Goal: Task Accomplishment & Management: Manage account settings

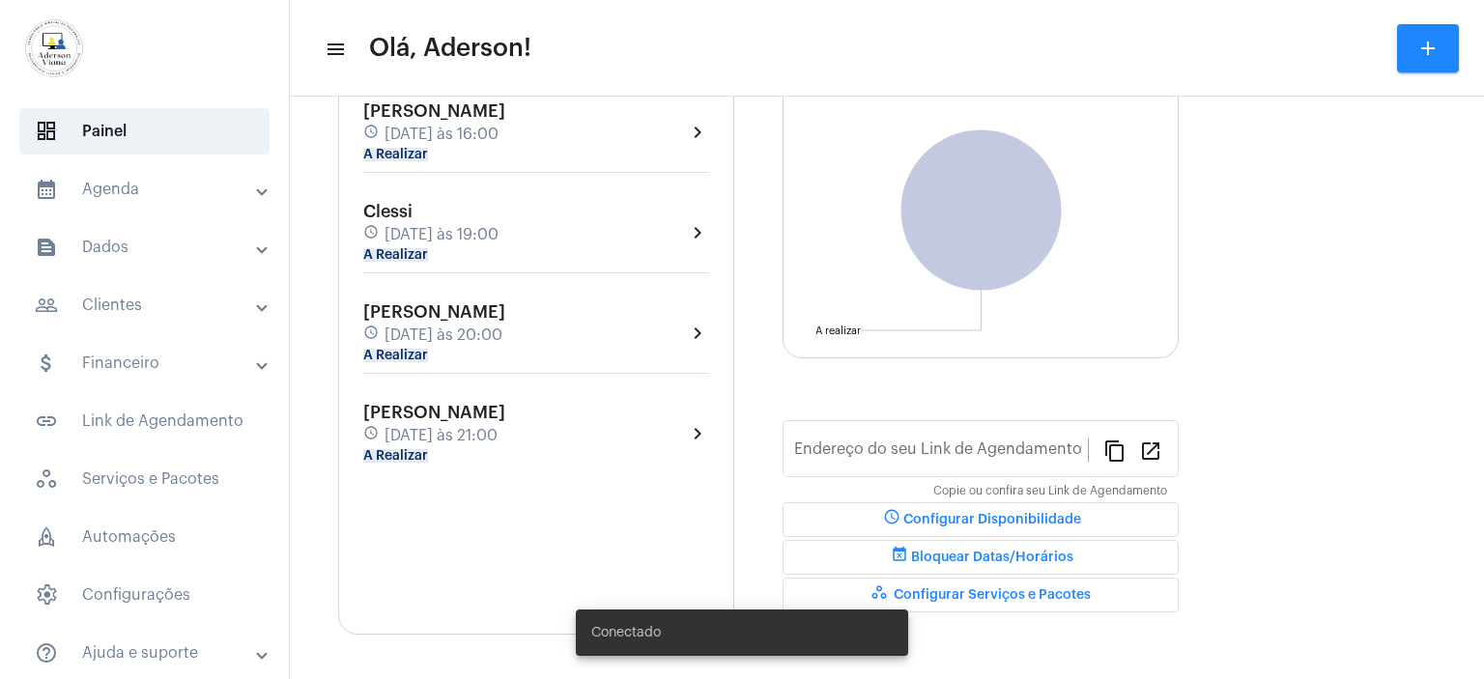
type input "[URL][DOMAIN_NAME]"
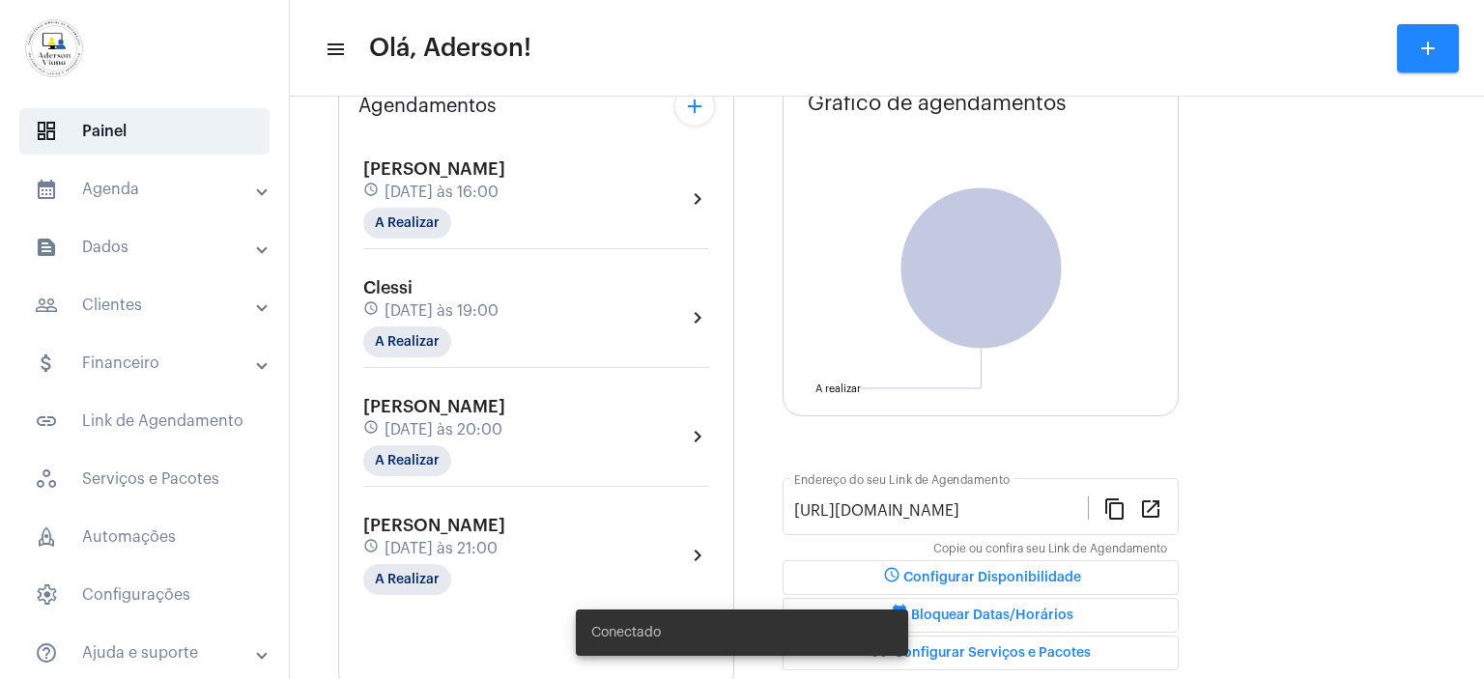
scroll to position [209, 0]
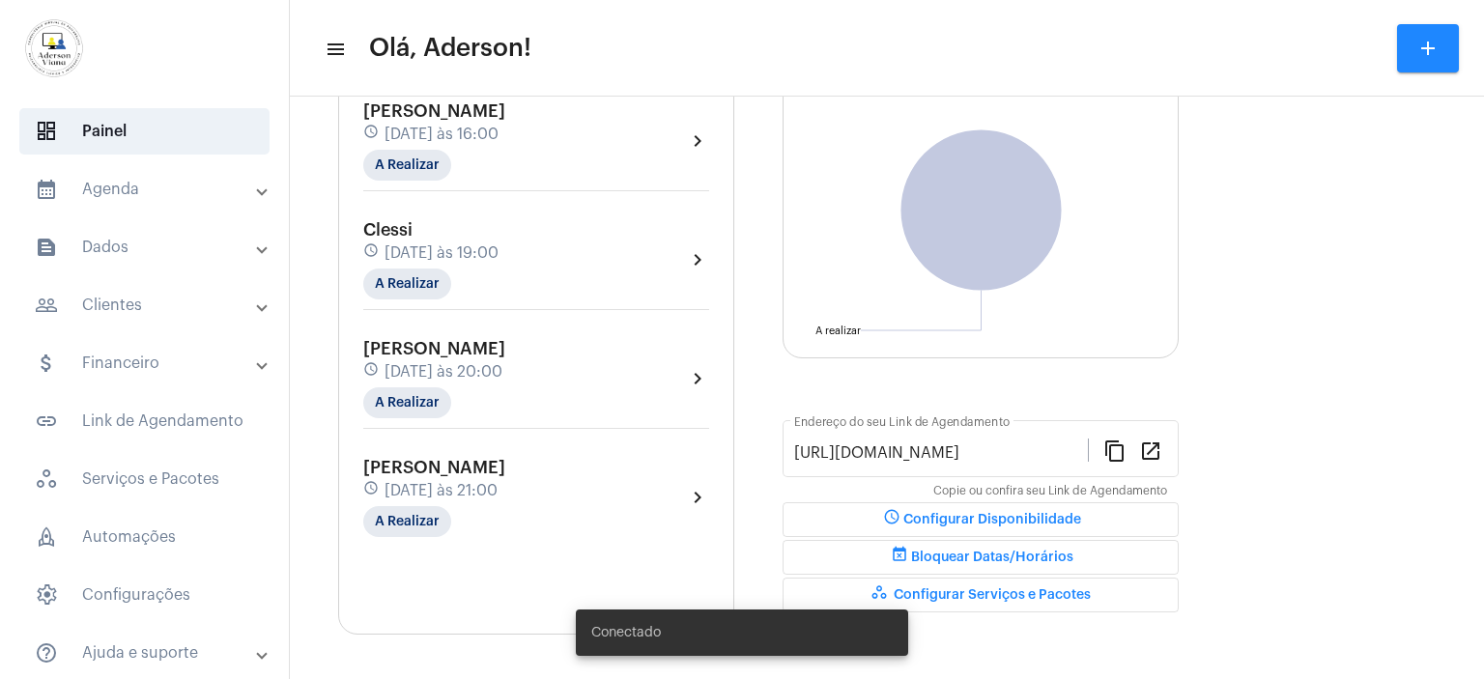
click at [105, 309] on mat-panel-title "people_outline Clientes" at bounding box center [146, 305] width 223 height 23
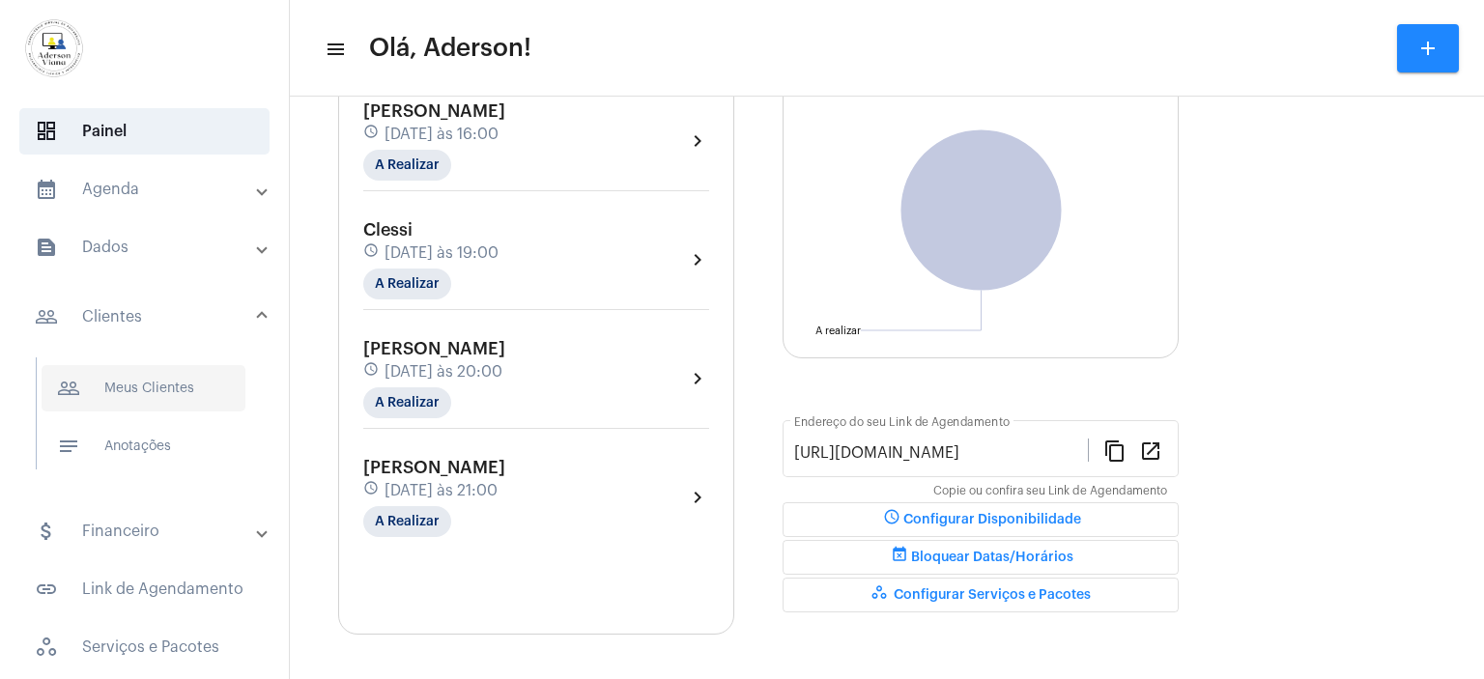
click at [155, 393] on span "people_outline Meus Clientes" at bounding box center [144, 388] width 204 height 46
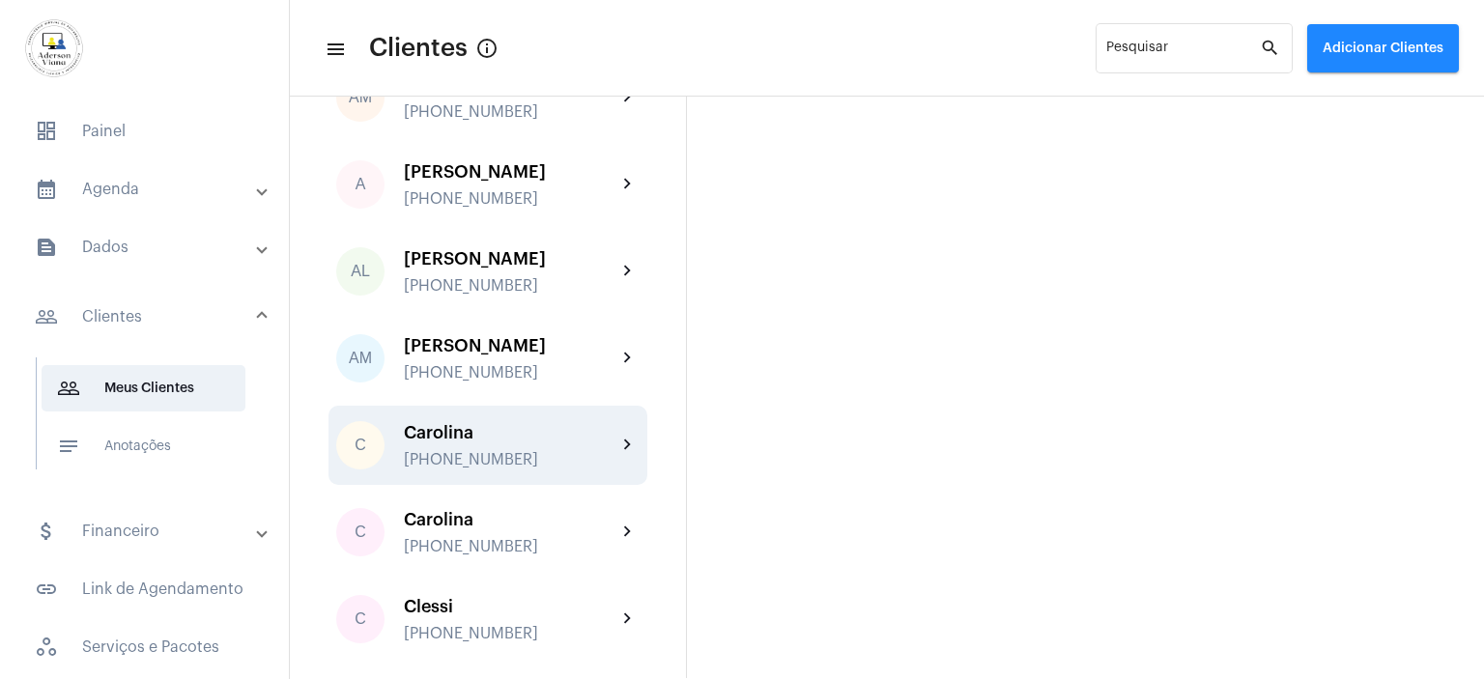
scroll to position [290, 0]
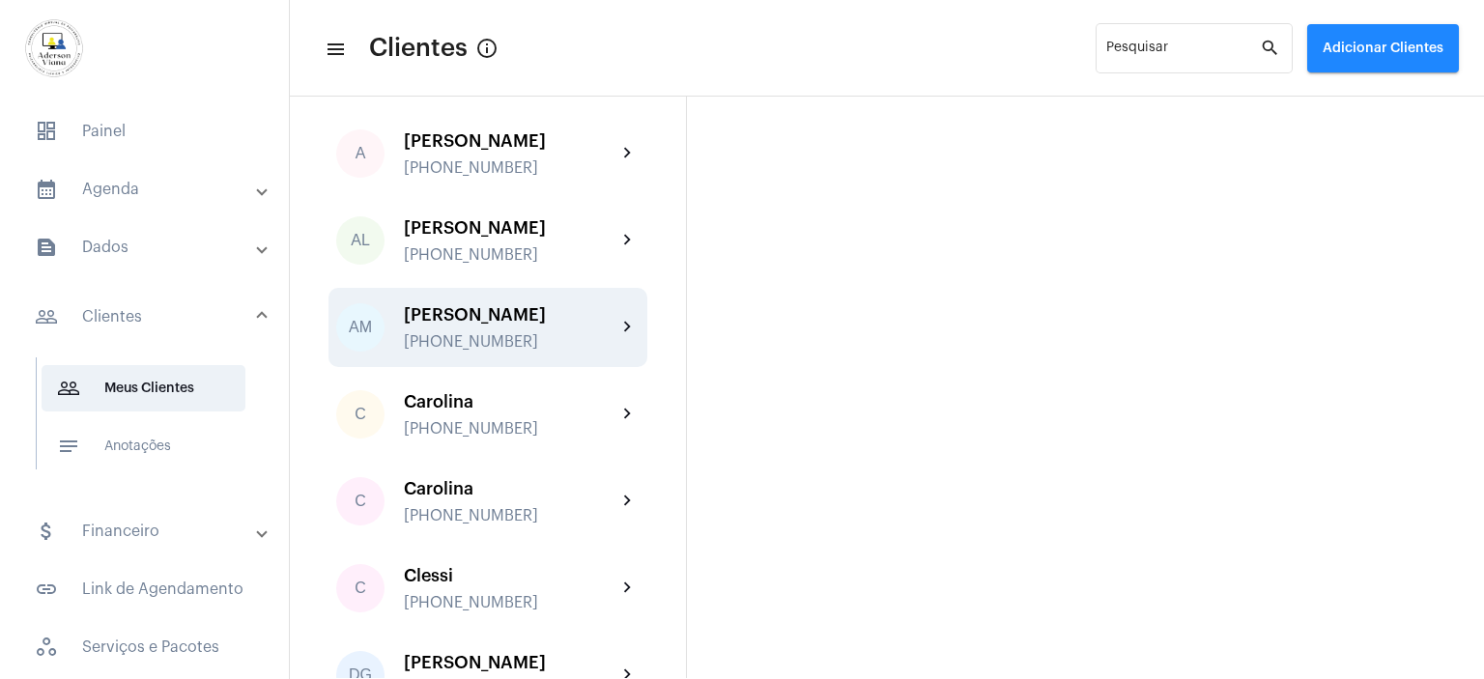
click at [472, 338] on div "[PHONE_NUMBER]" at bounding box center [510, 341] width 213 height 17
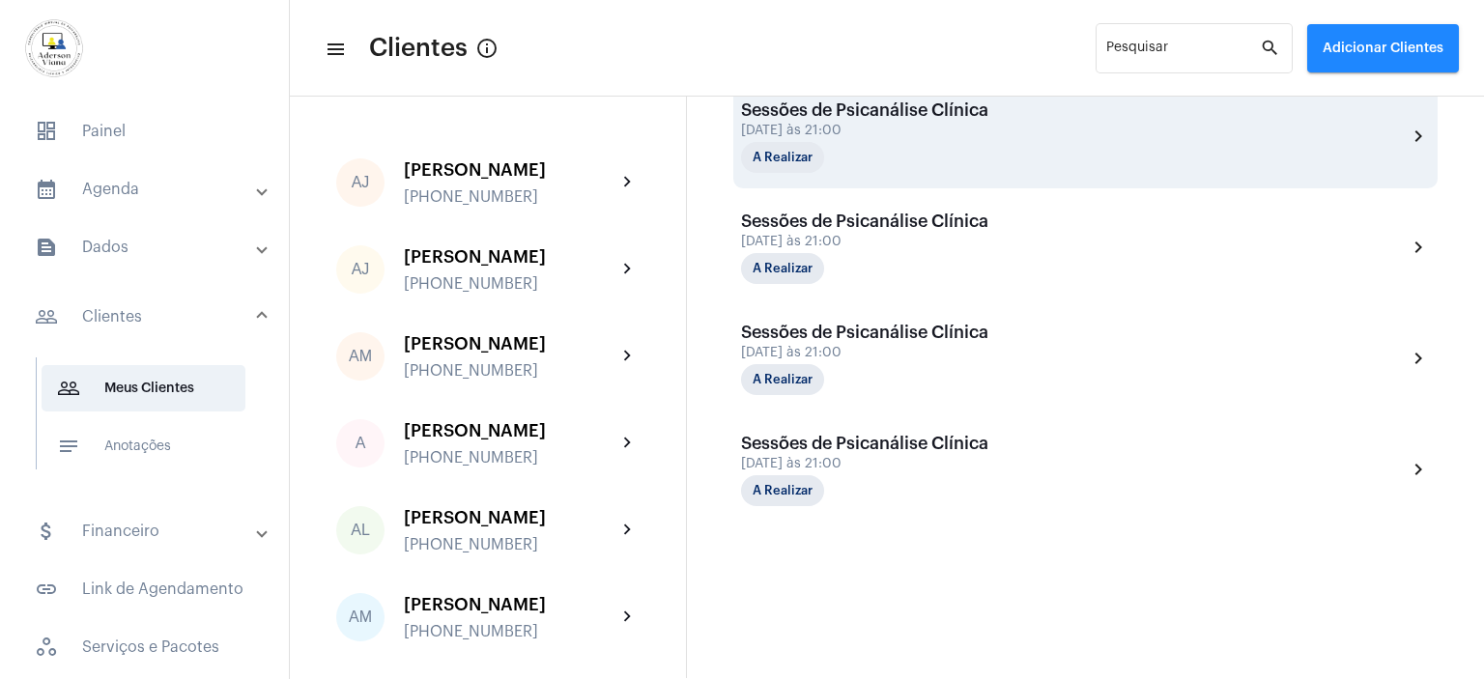
scroll to position [556, 0]
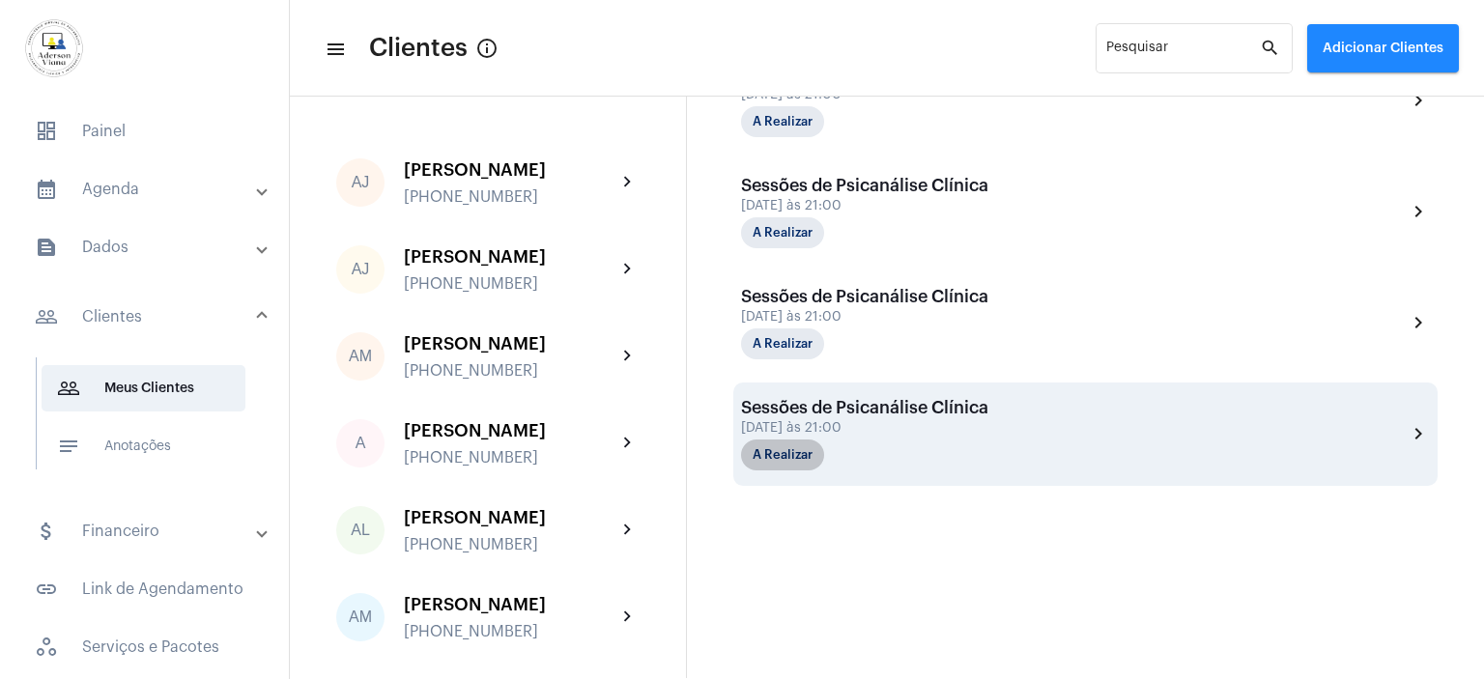
click at [781, 455] on mat-chip "A Realizar" at bounding box center [782, 455] width 83 height 31
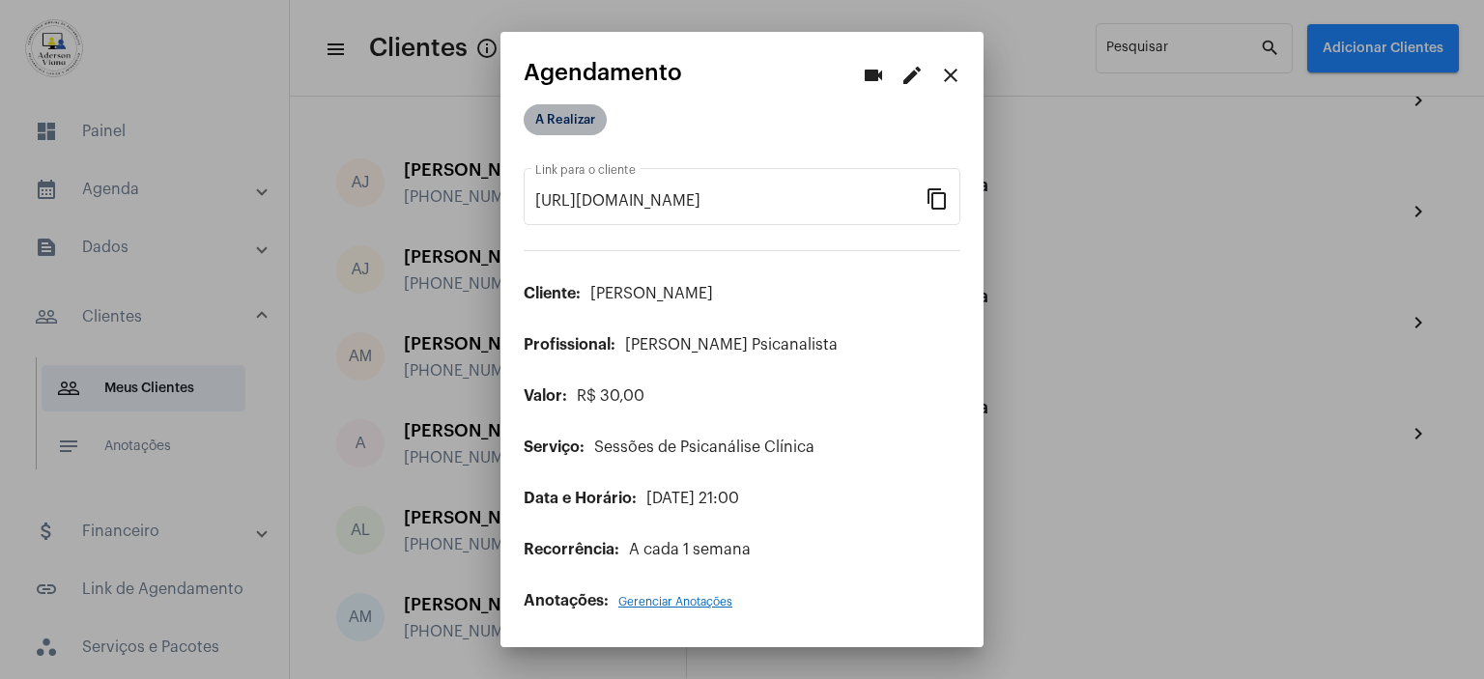
click at [550, 120] on mat-chip "A Realizar" at bounding box center [565, 119] width 83 height 31
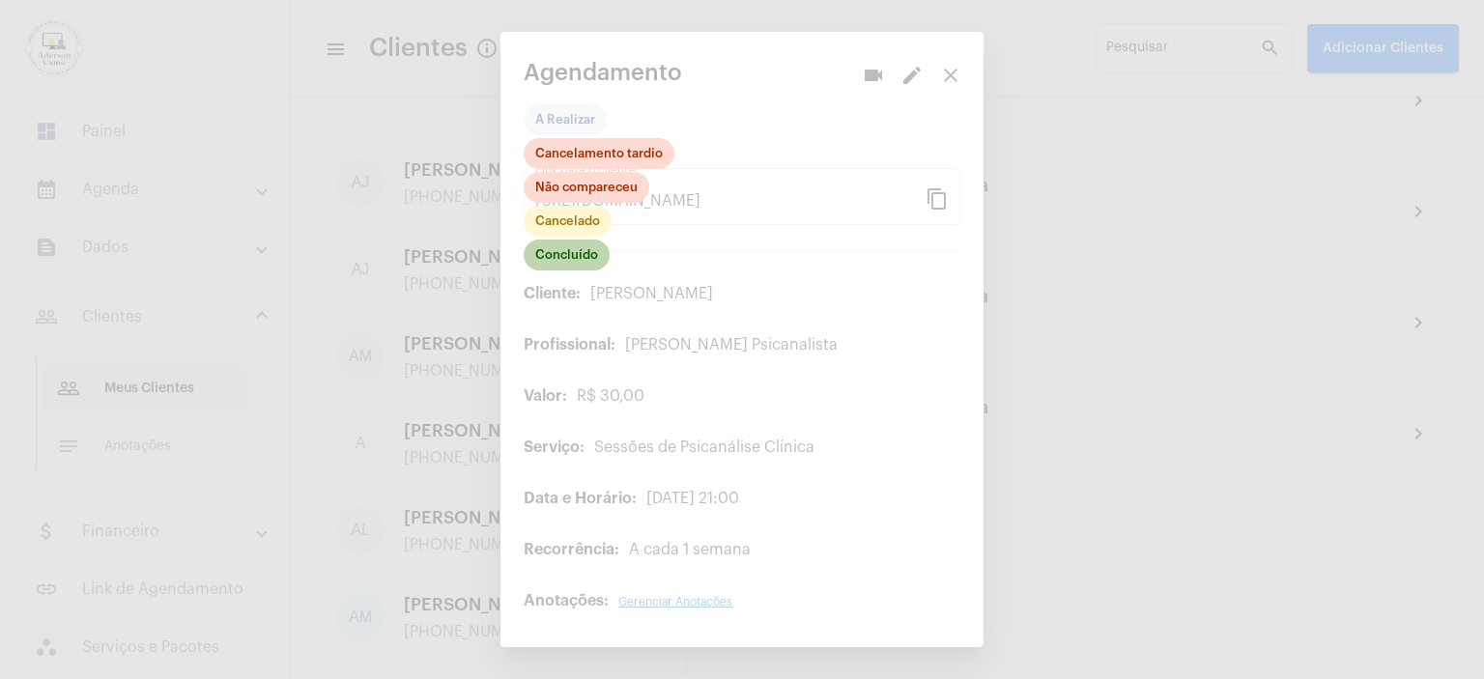
click at [571, 258] on mat-chip "Concluído" at bounding box center [567, 255] width 86 height 31
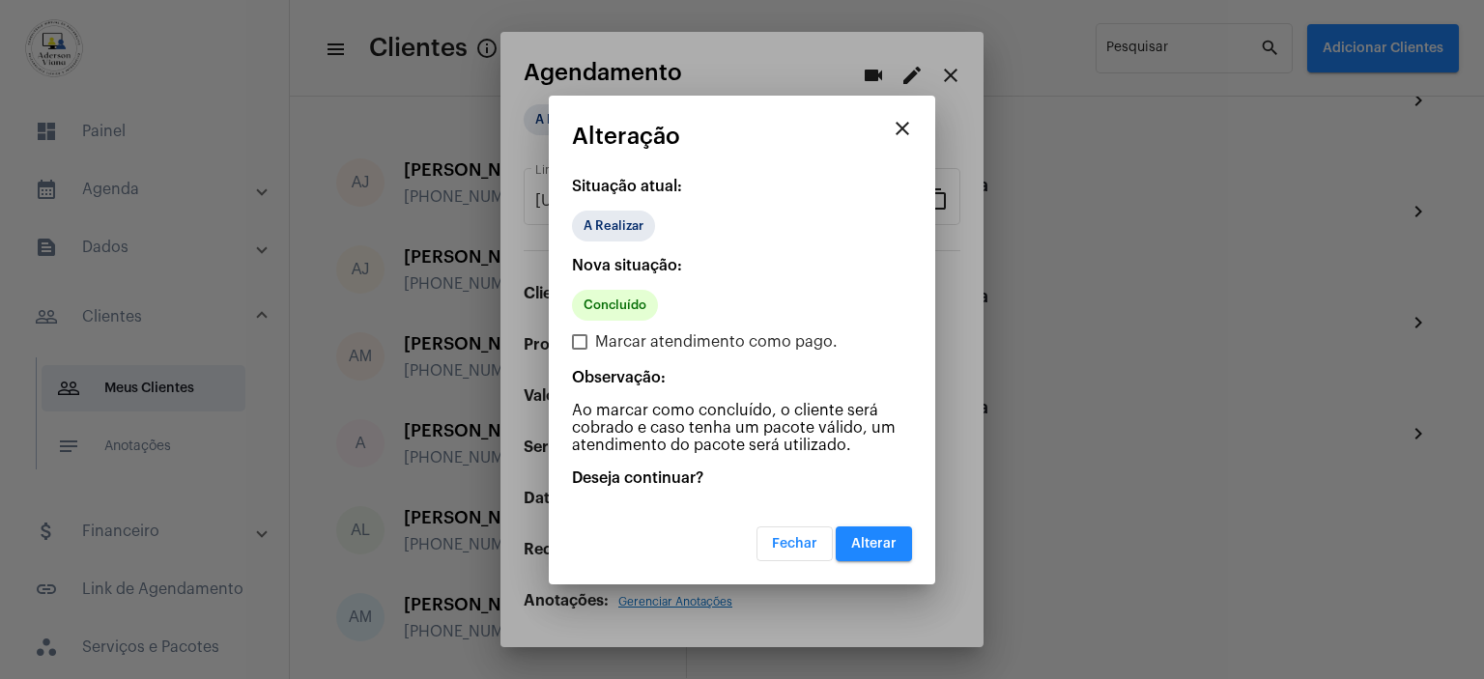
click at [890, 548] on span "Alterar" at bounding box center [873, 544] width 45 height 14
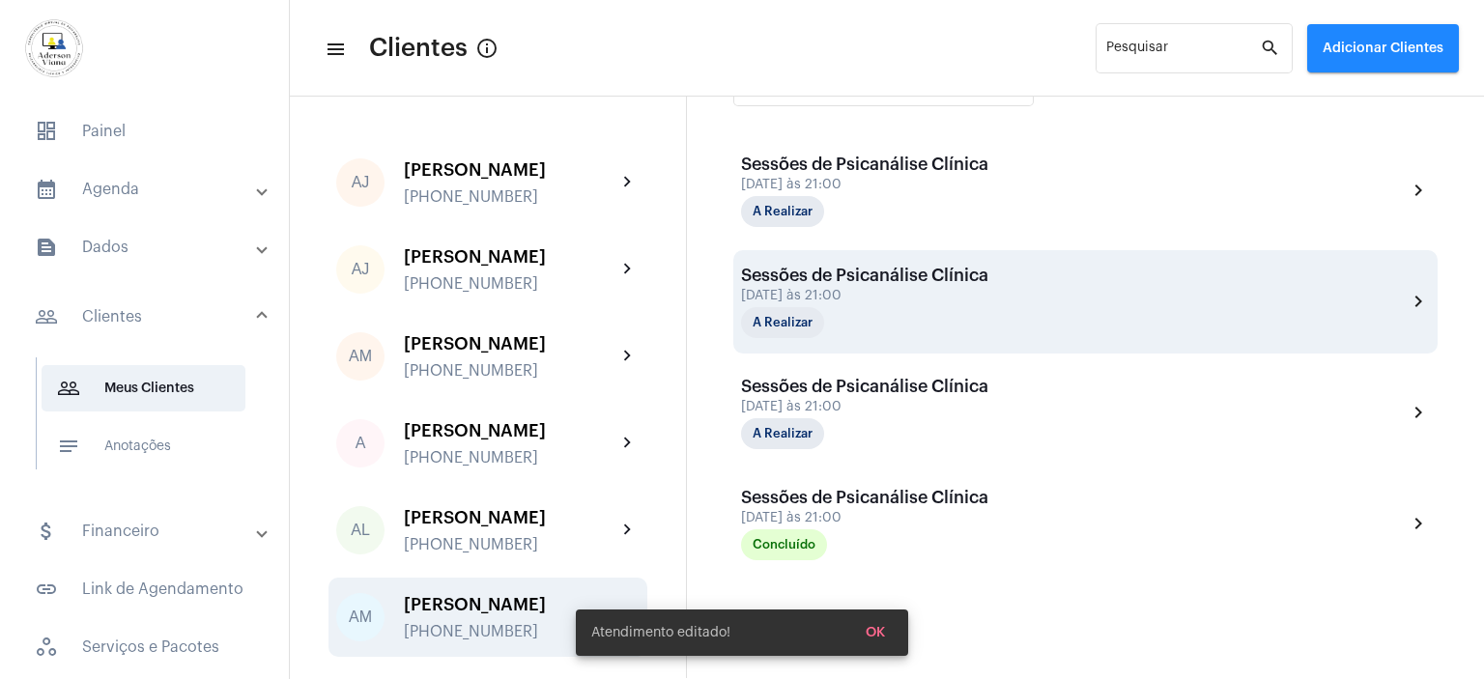
scroll to position [500, 0]
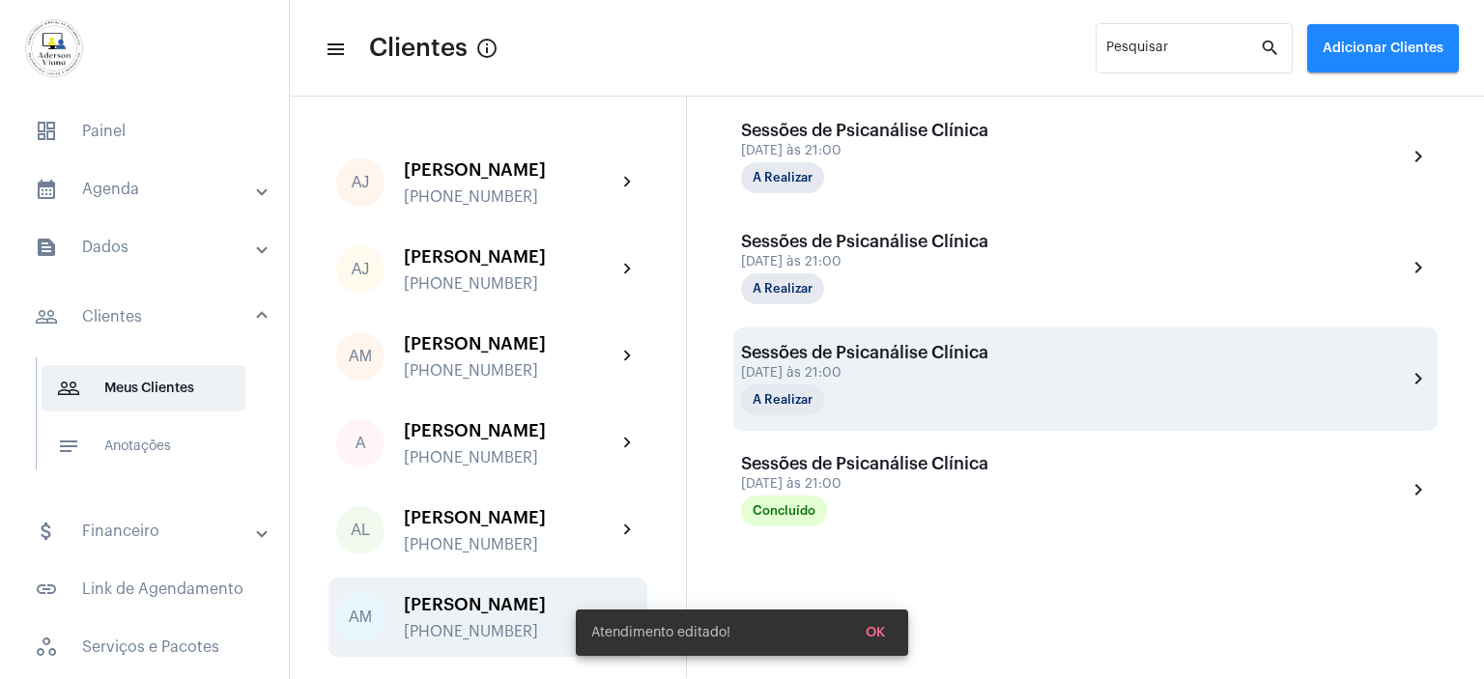
click at [814, 366] on div "[DATE] às 21:00" at bounding box center [864, 373] width 247 height 14
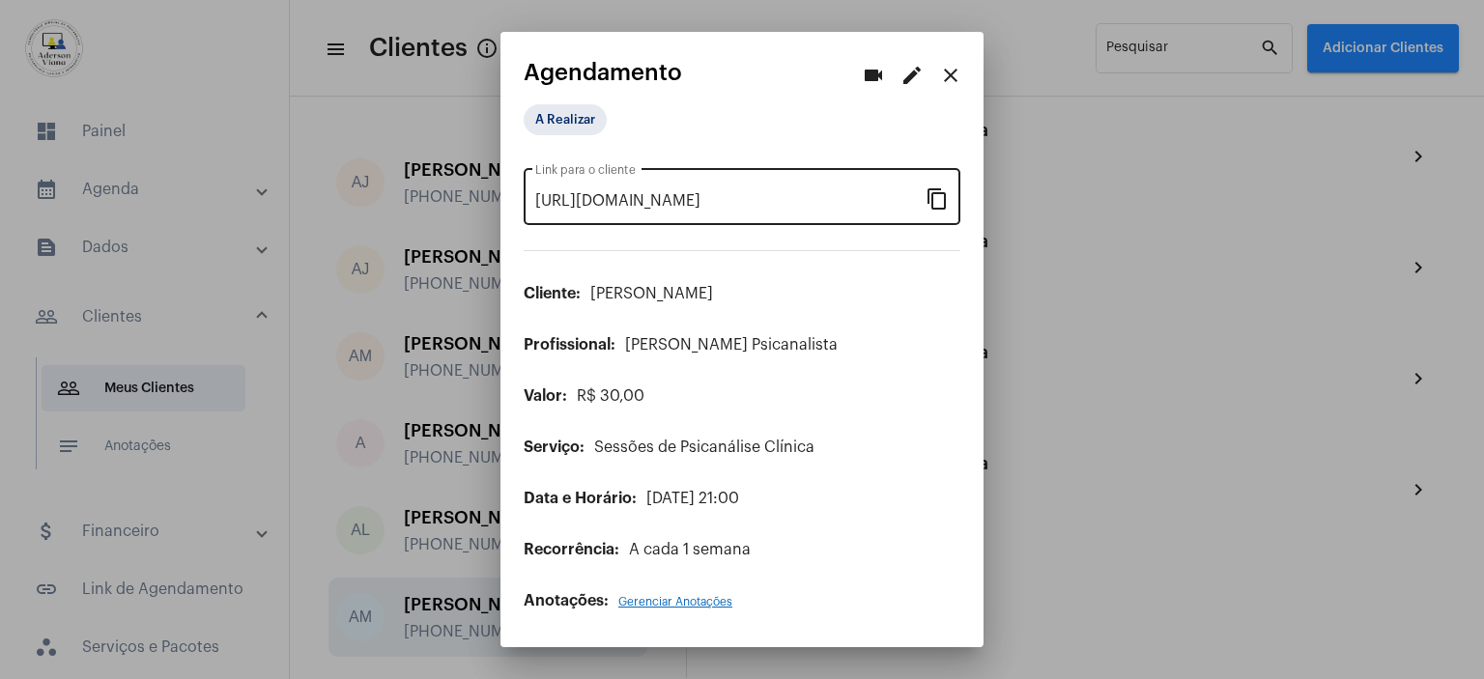
click at [941, 198] on mat-icon "content_copy" at bounding box center [937, 197] width 23 height 23
click at [937, 204] on mat-icon "content_copy" at bounding box center [937, 197] width 23 height 23
